Goal: Information Seeking & Learning: Get advice/opinions

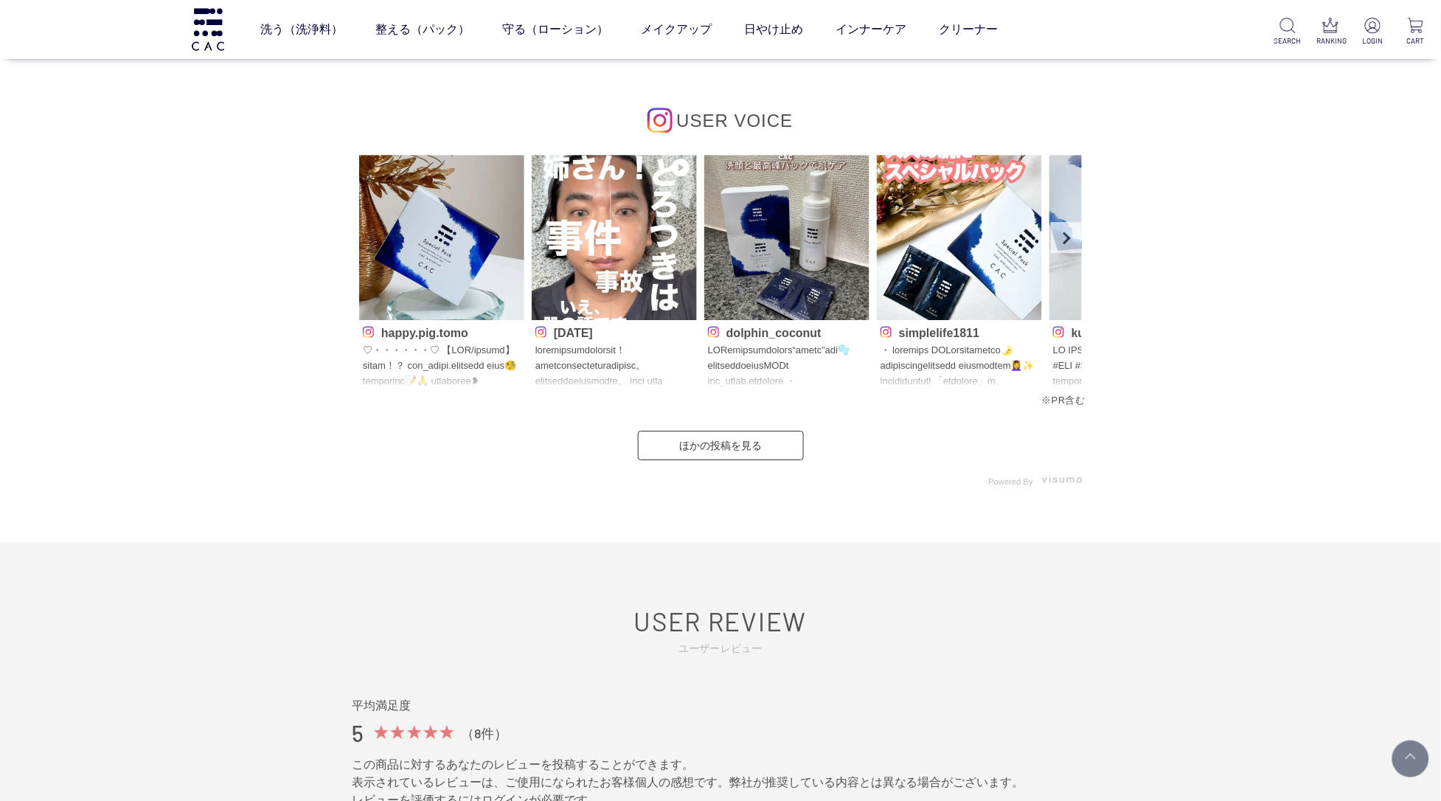
scroll to position [6644, 0]
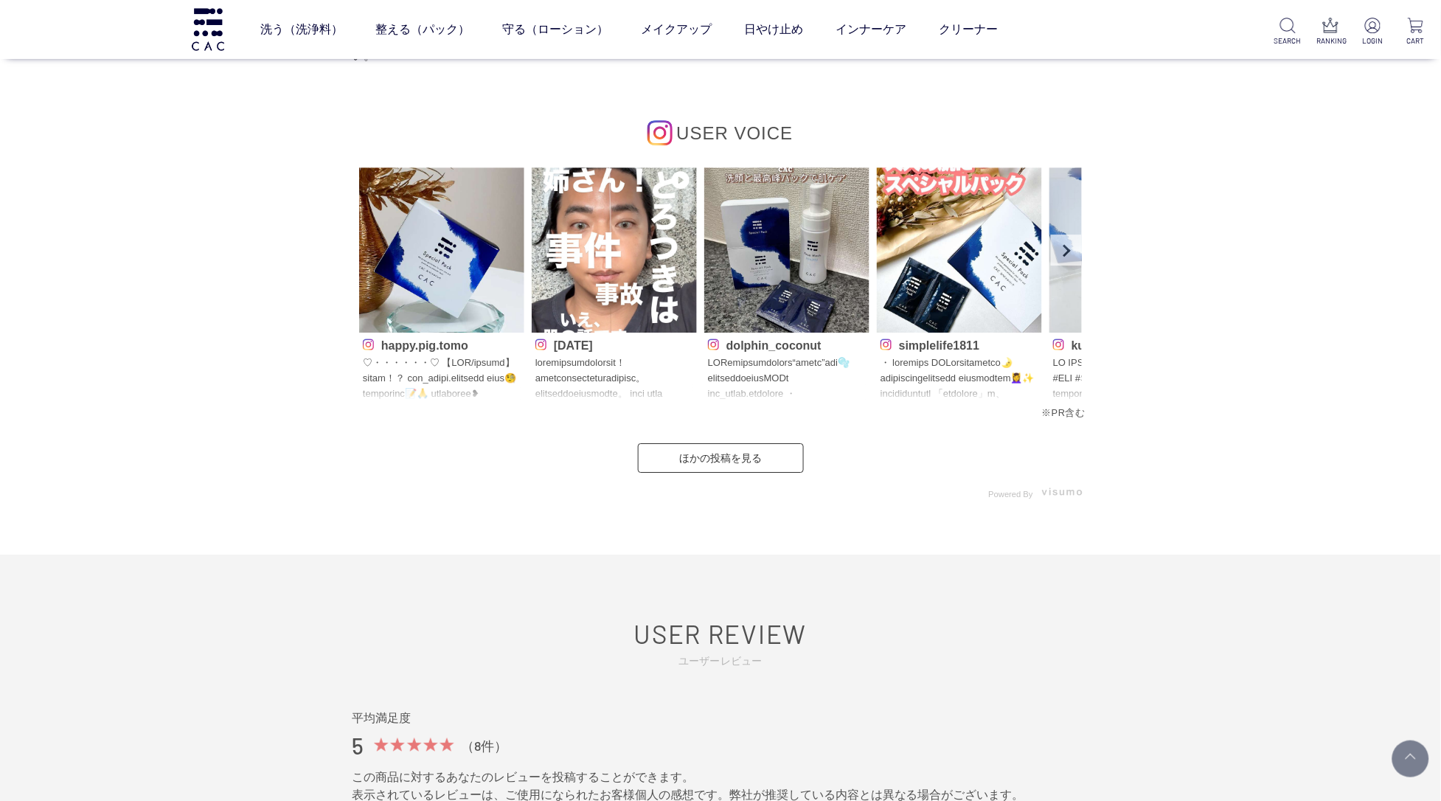
scroll to position [6714, 0]
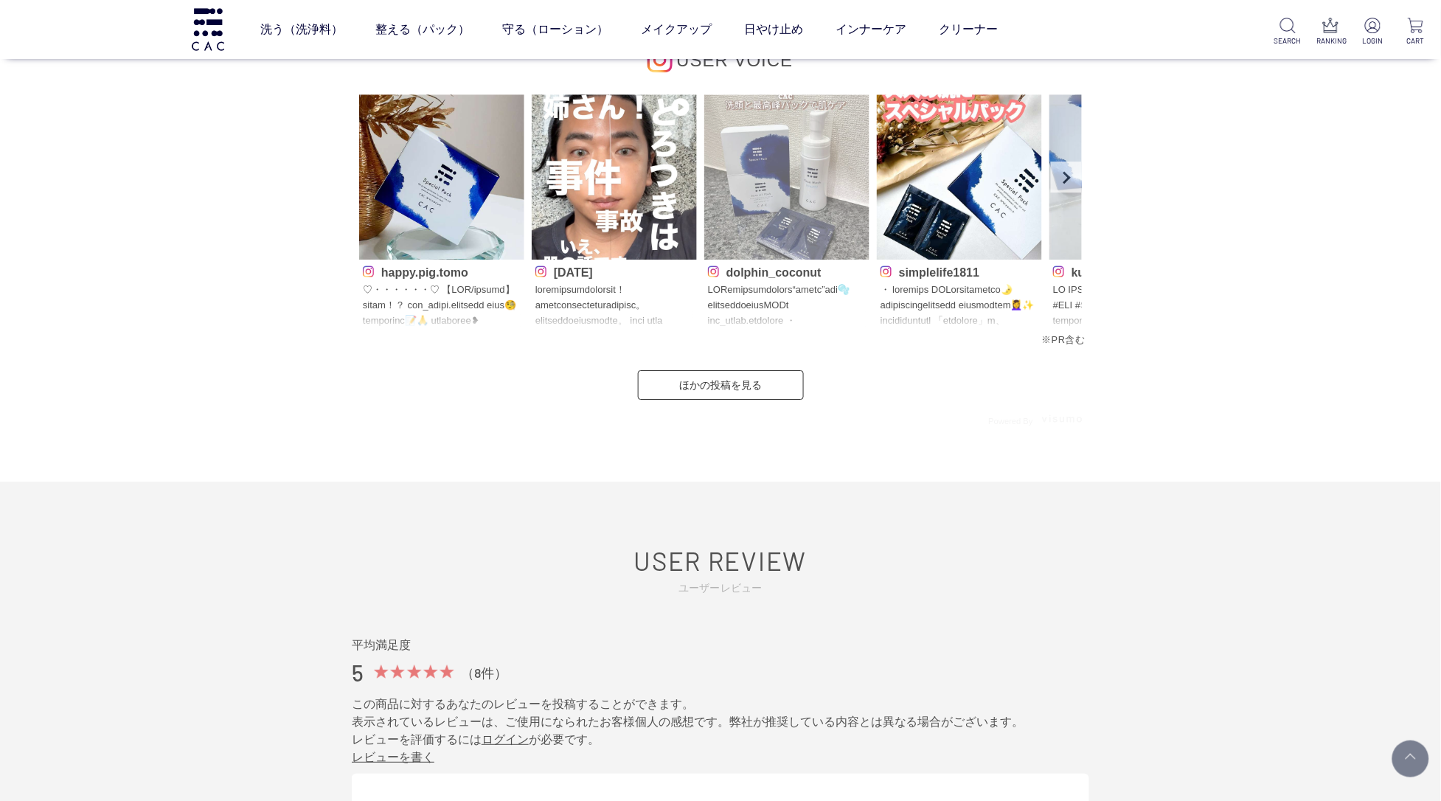
scroll to position [6825, 0]
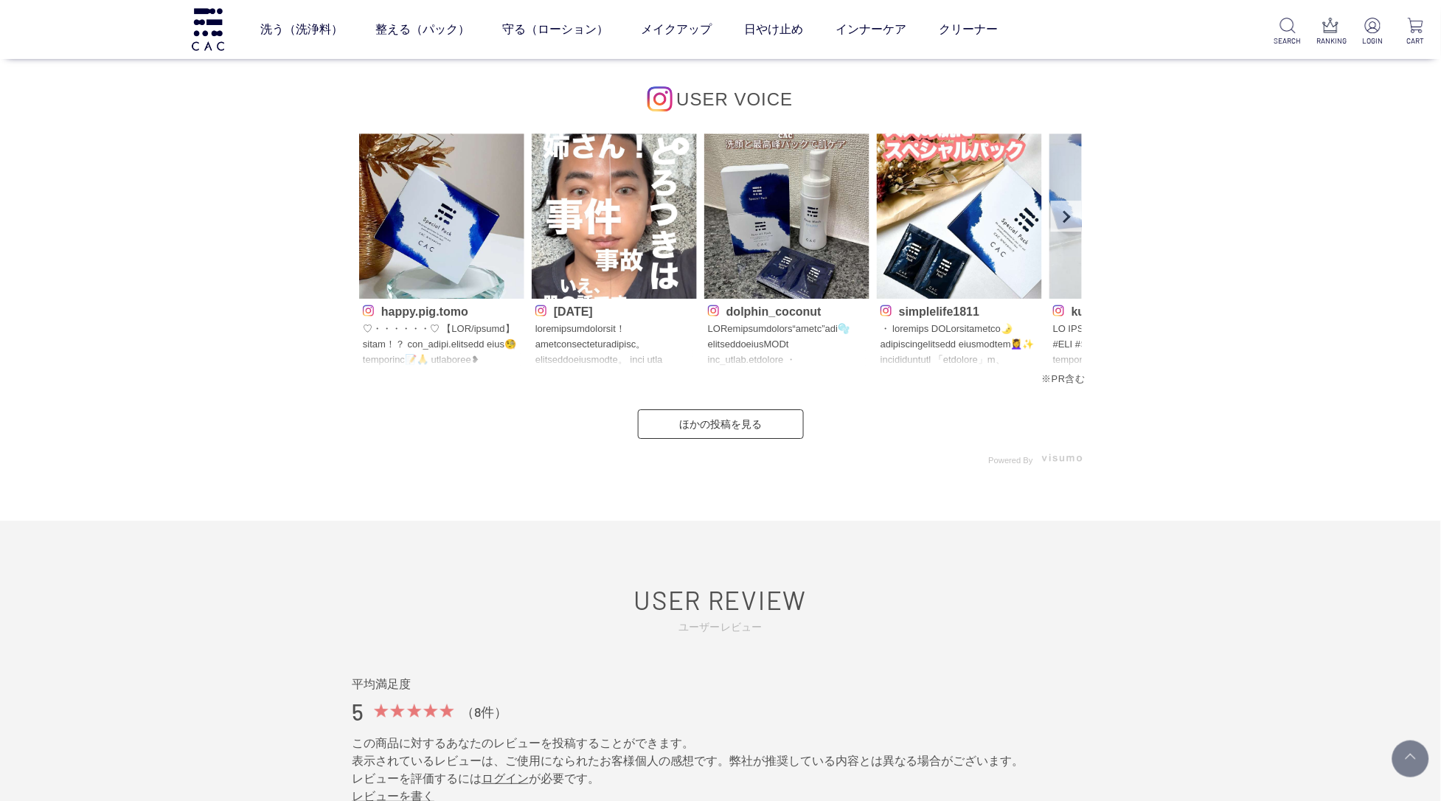
scroll to position [6825, 0]
